Goal: Task Accomplishment & Management: Use online tool/utility

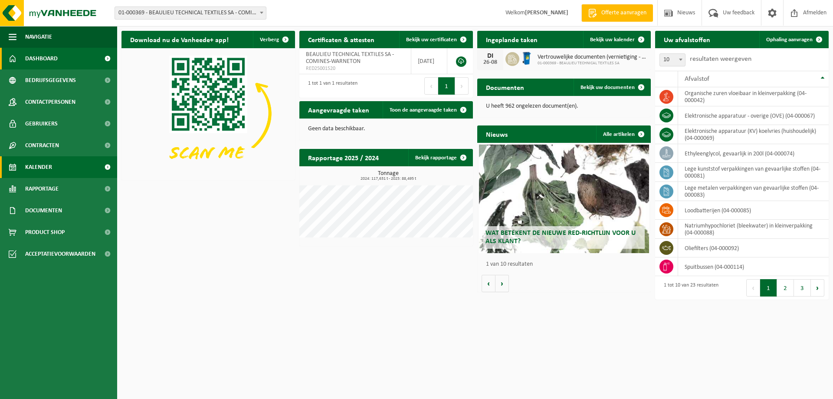
click at [49, 166] on span "Kalender" at bounding box center [38, 167] width 27 height 22
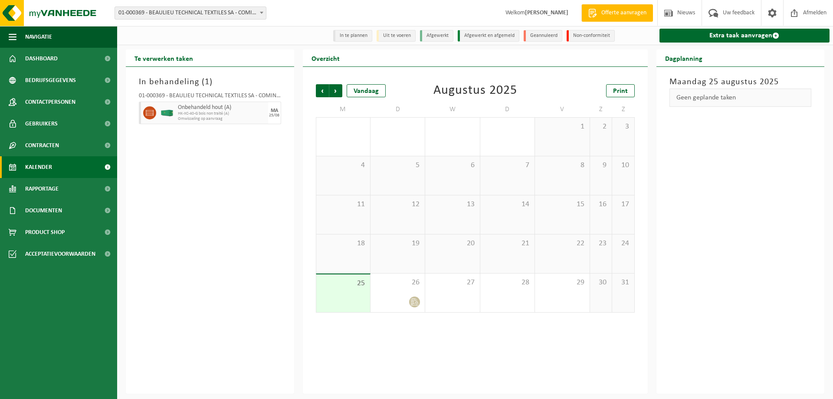
drag, startPoint x: 744, startPoint y: 36, endPoint x: 717, endPoint y: 67, distance: 41.5
click at [743, 37] on link "Extra taak aanvragen" at bounding box center [745, 36] width 171 height 14
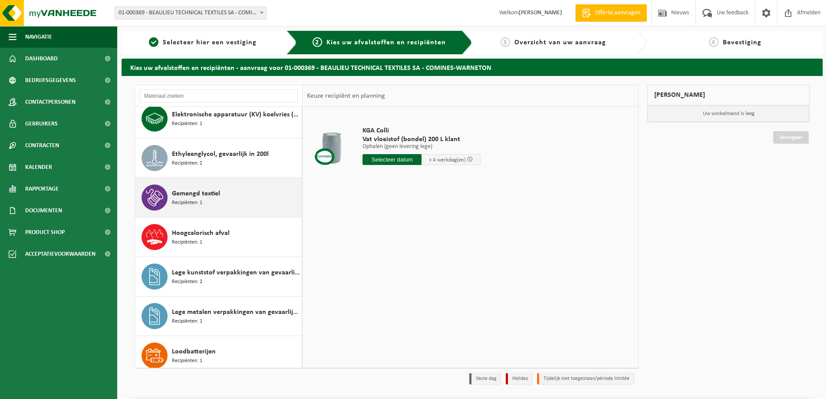
click at [210, 194] on span "Gemengd textiel" at bounding box center [196, 193] width 48 height 10
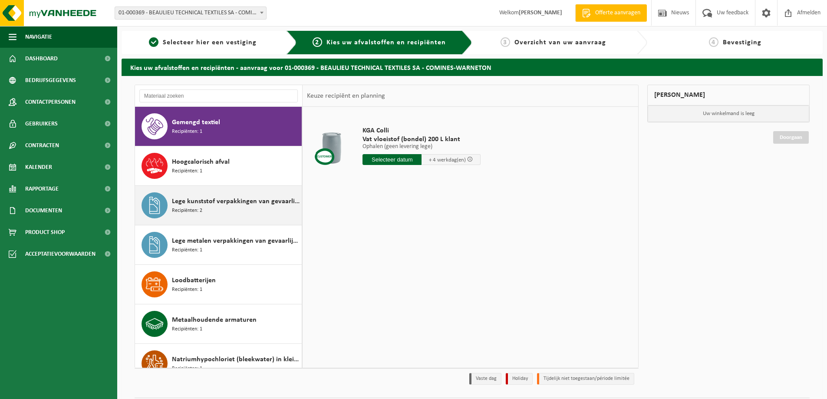
scroll to position [158, 0]
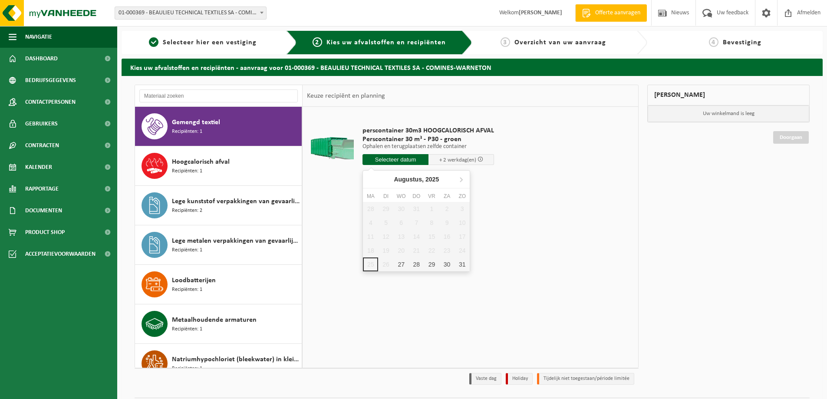
click at [407, 161] on input "text" at bounding box center [395, 159] width 66 height 11
click at [401, 263] on div "27" at bounding box center [401, 264] width 15 height 14
type input "Van 2025-08-27"
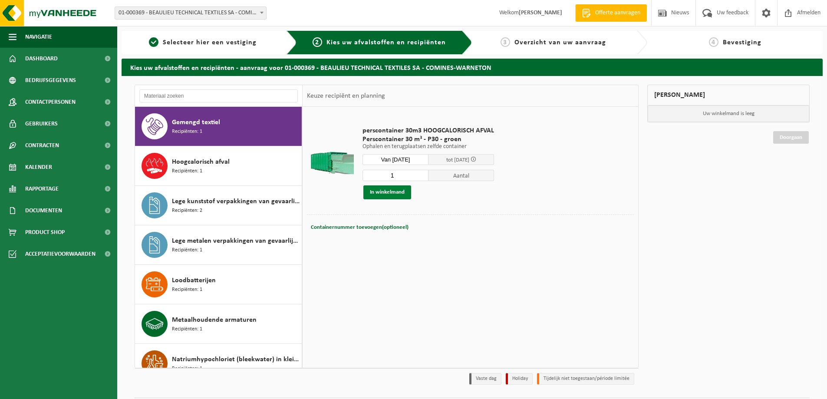
click at [376, 188] on button "In winkelmand" at bounding box center [387, 192] width 48 height 14
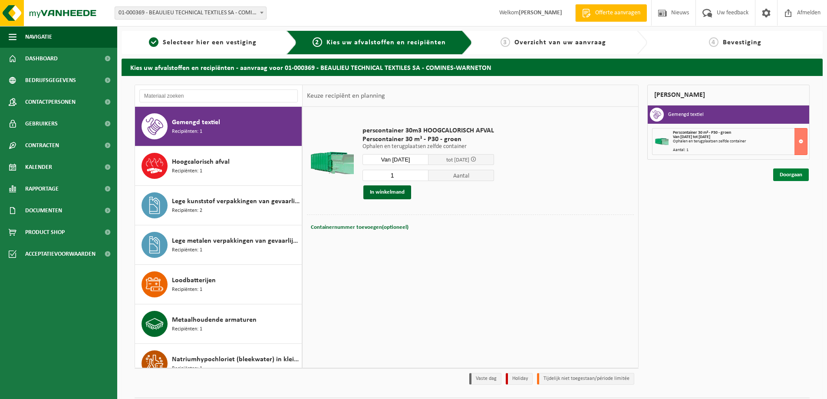
click at [789, 168] on link "Doorgaan" at bounding box center [791, 174] width 36 height 13
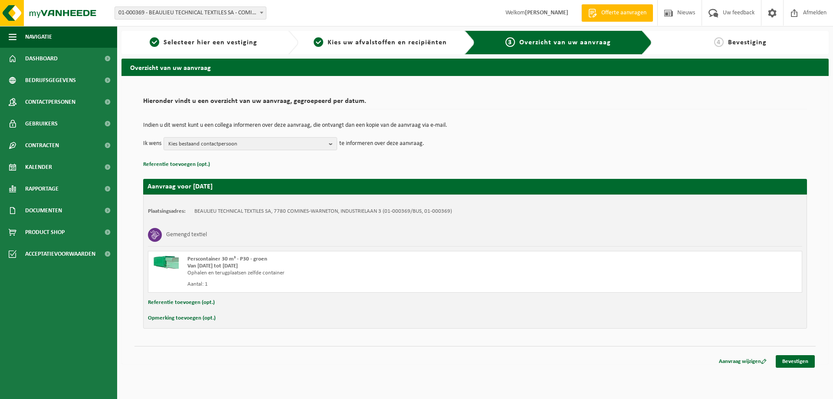
click at [794, 359] on link "Bevestigen" at bounding box center [795, 361] width 39 height 13
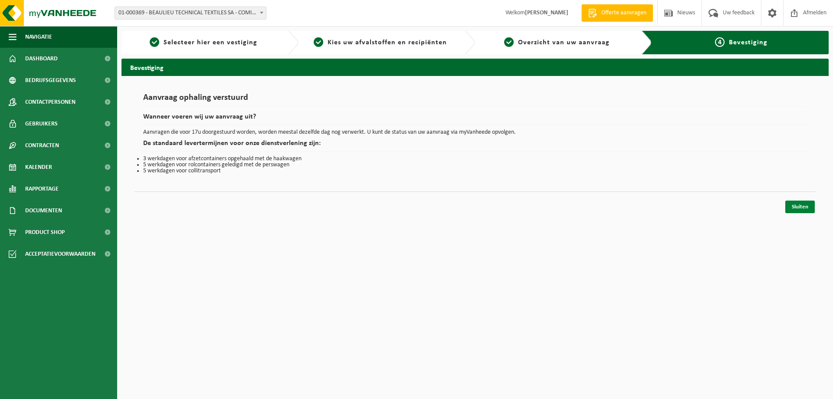
click at [802, 207] on link "Sluiten" at bounding box center [801, 207] width 30 height 13
